Goal: Find specific page/section: Find specific page/section

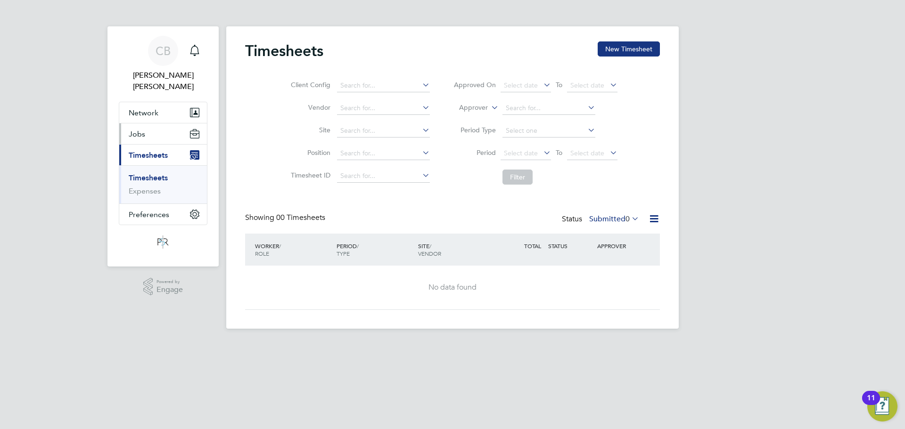
click at [148, 123] on button "Jobs" at bounding box center [163, 133] width 88 height 21
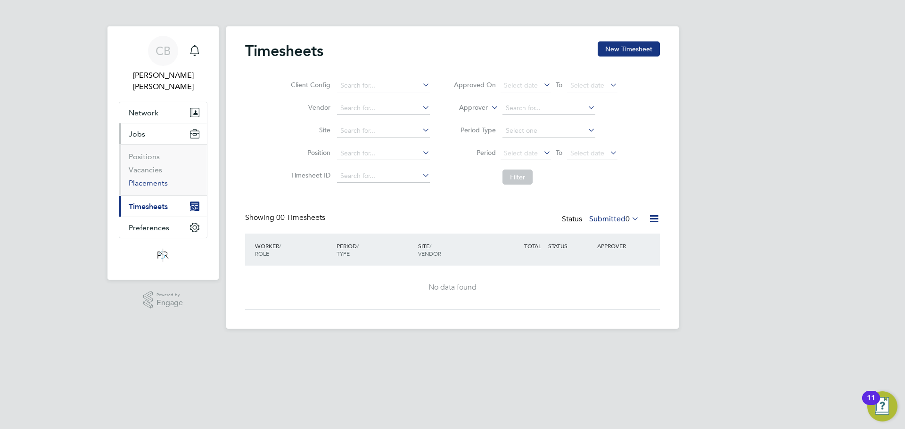
click at [154, 179] on link "Placements" at bounding box center [148, 183] width 39 height 9
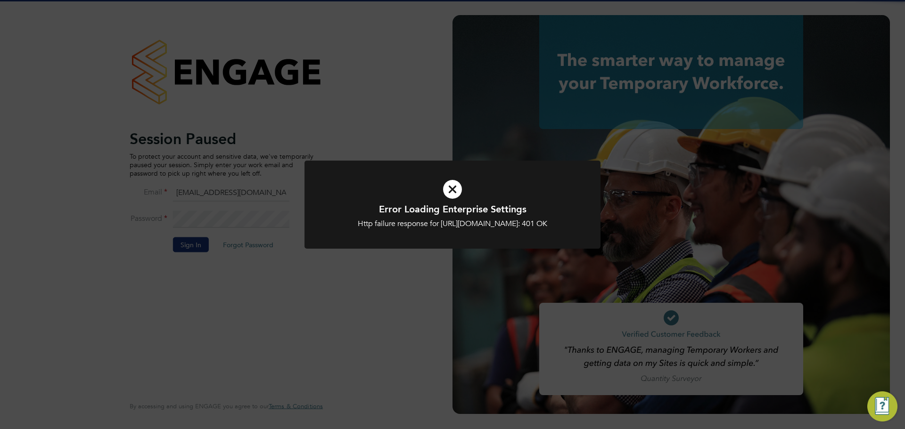
click at [254, 239] on div "Error Loading Enterprise Settings Http failure response for https://psrsolution…" at bounding box center [452, 214] width 905 height 429
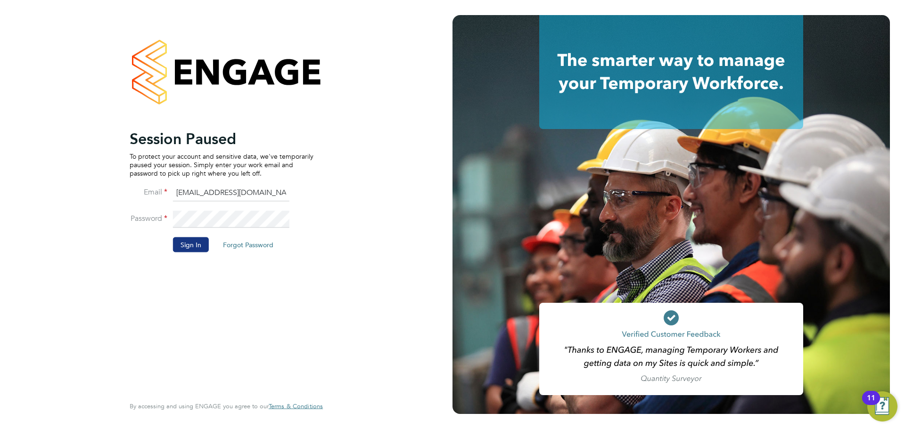
click at [180, 255] on div "Session Paused To protect your account and sensitive data, we've temporarily pa…" at bounding box center [226, 214] width 452 height 429
click at [190, 242] on button "Sign In" at bounding box center [191, 244] width 36 height 15
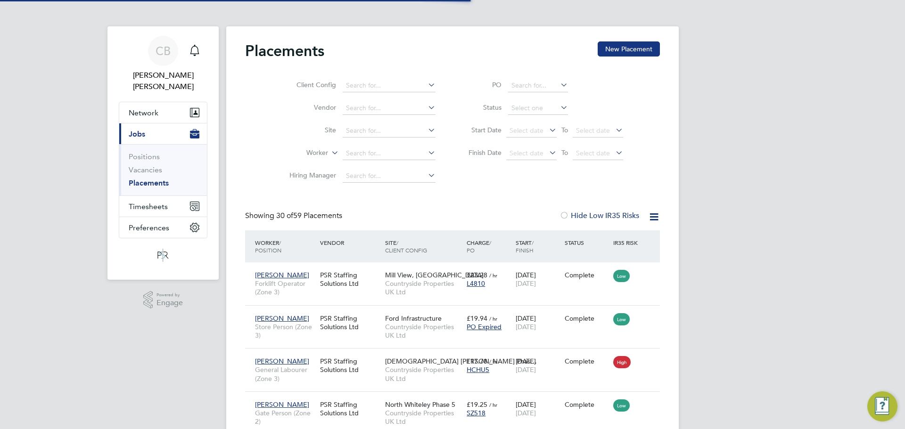
click at [158, 179] on link "Placements" at bounding box center [149, 183] width 40 height 9
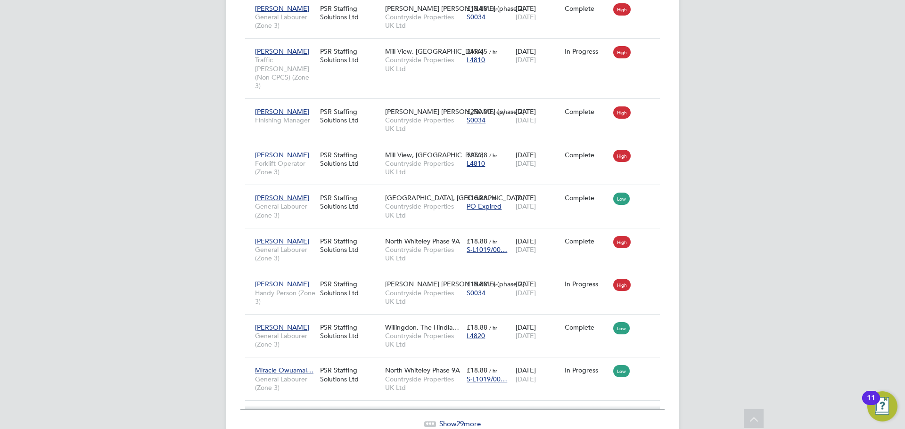
click at [457, 419] on span "29" at bounding box center [460, 423] width 8 height 9
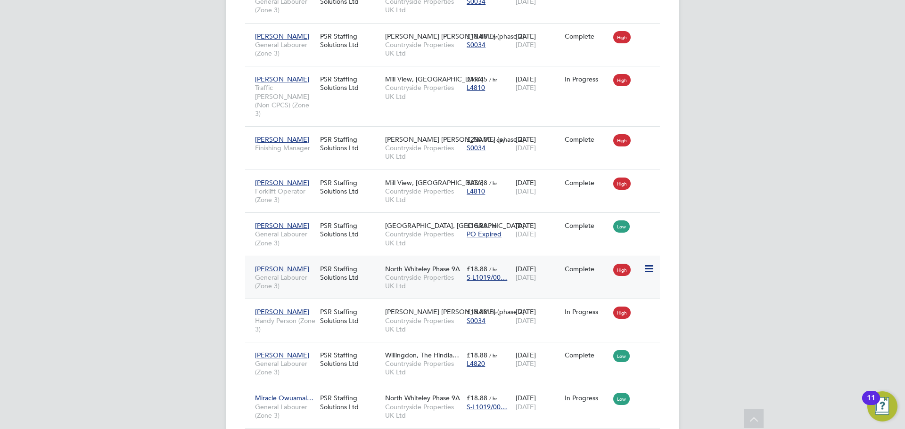
click at [558, 256] on div "[PERSON_NAME] General Labourer (Zone 3) PSR Staffing Solutions Ltd [GEOGRAPHIC_…" at bounding box center [452, 277] width 415 height 43
click at [653, 263] on icon at bounding box center [647, 268] width 9 height 11
click at [499, 256] on div "[PERSON_NAME] General Labourer (Zone 3) PSR Staffing Solutions Ltd [GEOGRAPHIC_…" at bounding box center [452, 277] width 415 height 43
click at [410, 273] on span "Countryside Properties UK Ltd" at bounding box center [423, 281] width 77 height 17
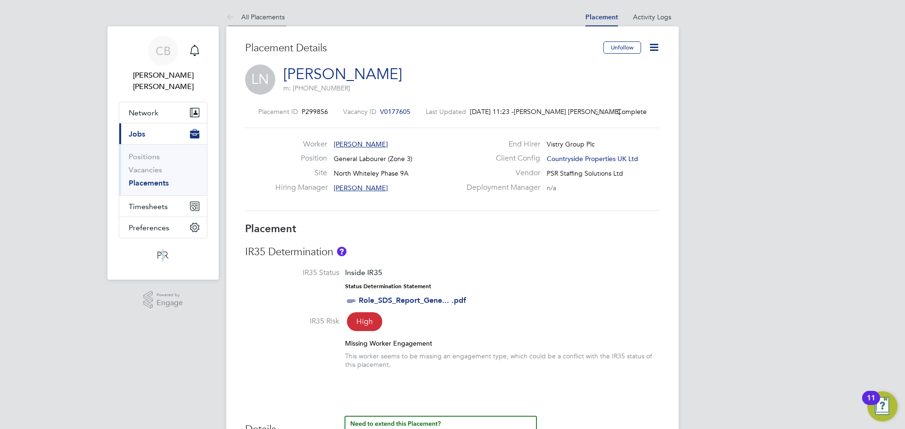
click at [278, 22] on li "All Placements" at bounding box center [255, 17] width 58 height 19
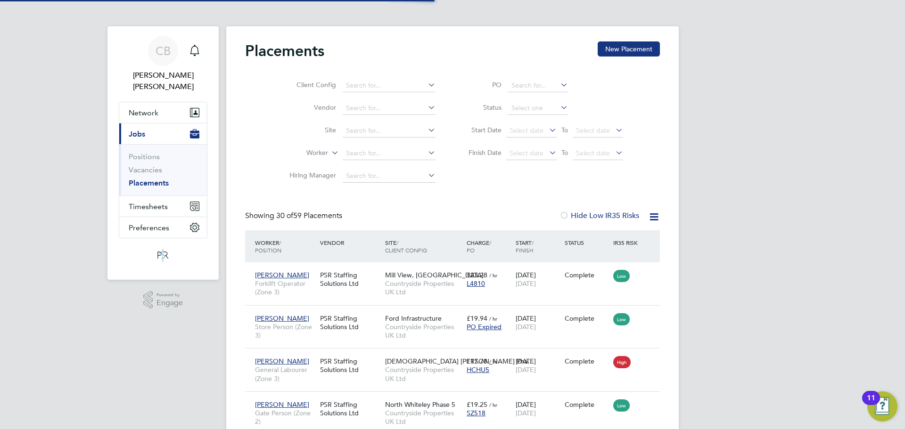
scroll to position [35, 82]
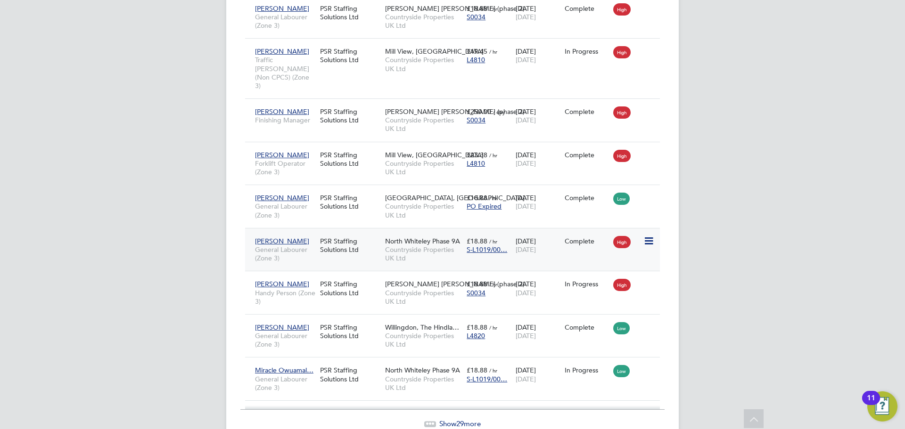
click at [527, 232] on div "[DATE] [DATE]" at bounding box center [537, 245] width 49 height 26
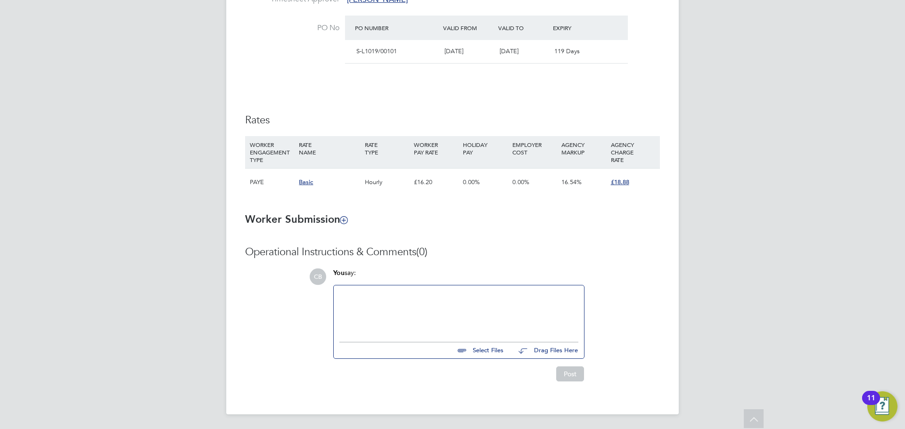
scroll to position [191, 0]
